Goal: Book appointment/travel/reservation

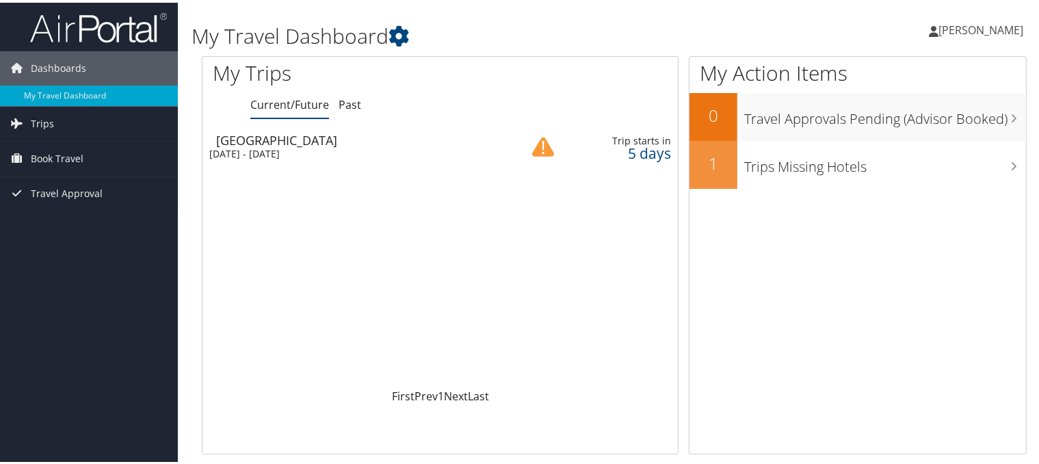
click at [249, 148] on div "Sun 7 Sep 2025 - Thu 11 Sep 2025" at bounding box center [353, 151] width 289 height 12
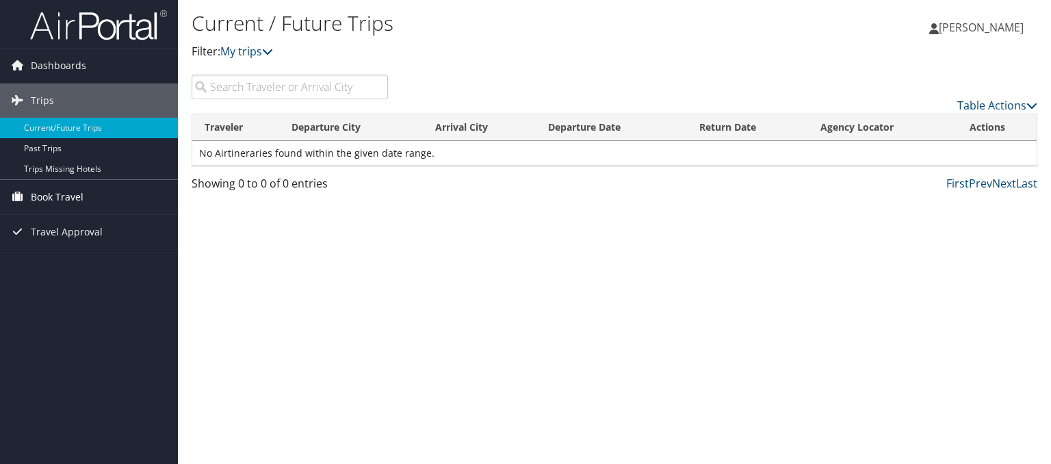
click at [77, 196] on span "Book Travel" at bounding box center [57, 197] width 53 height 34
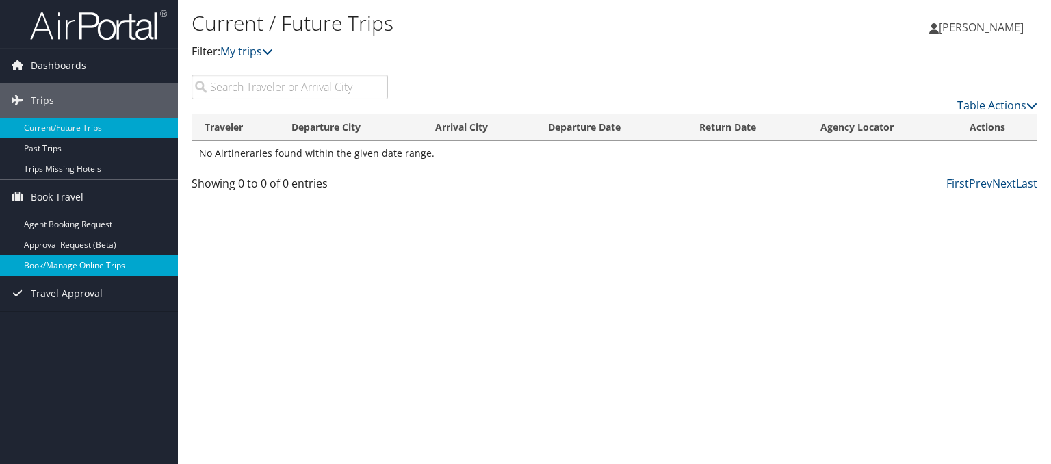
click at [86, 261] on link "Book/Manage Online Trips" at bounding box center [89, 265] width 178 height 21
